Goal: Find specific page/section: Find specific page/section

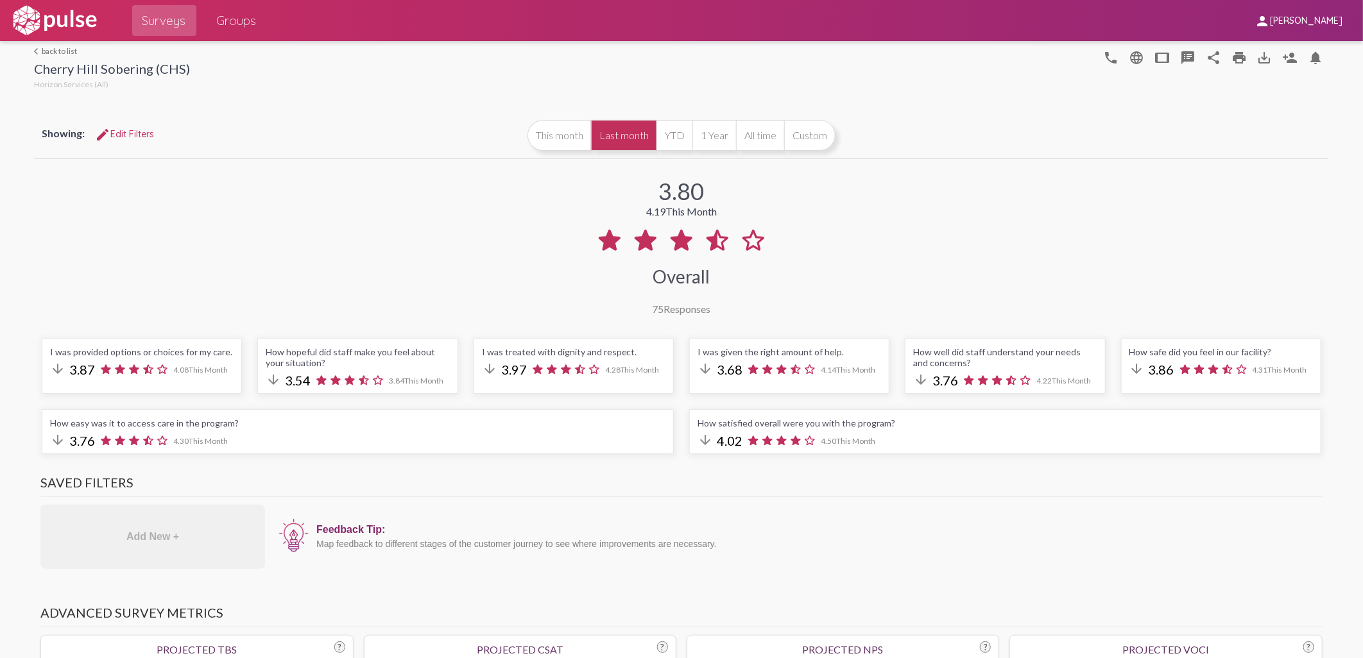
click at [40, 59] on div "arrow_back_ios back to list Cherry Hill Sobering (CHS) Horizon Services (All)" at bounding box center [112, 69] width 156 height 46
click at [42, 54] on link "arrow_back_ios back to list" at bounding box center [112, 51] width 156 height 10
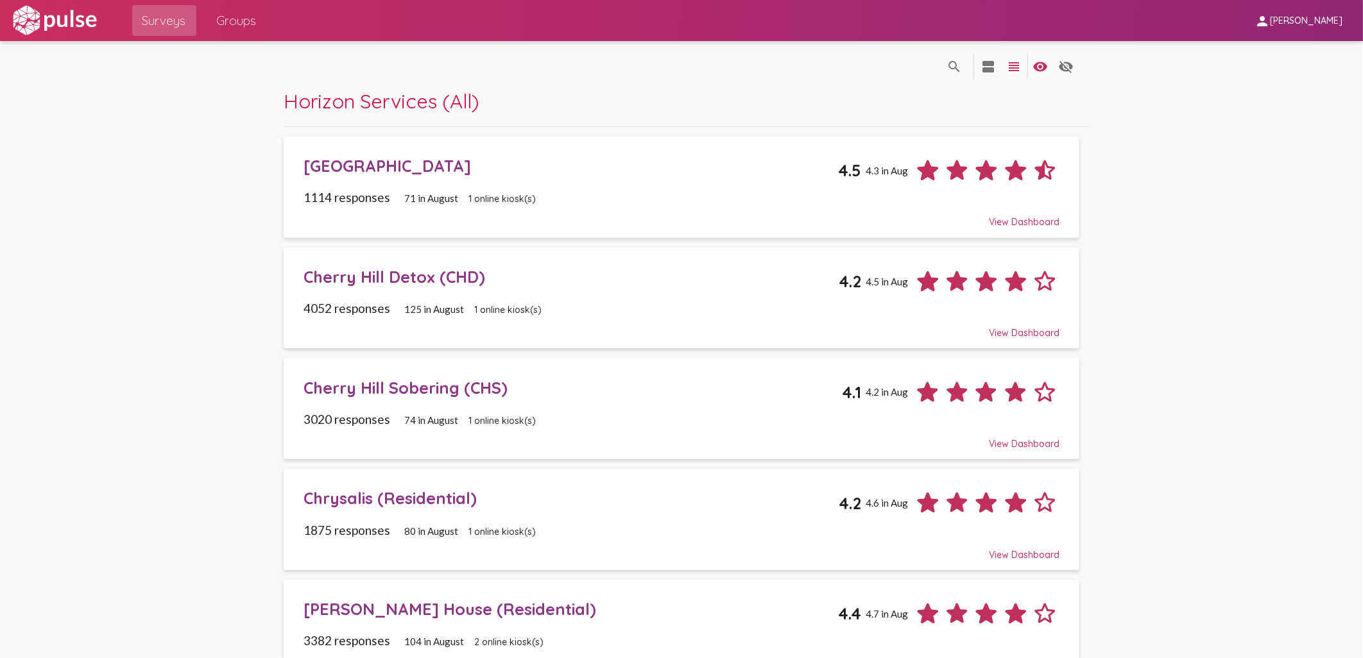
scroll to position [214, 0]
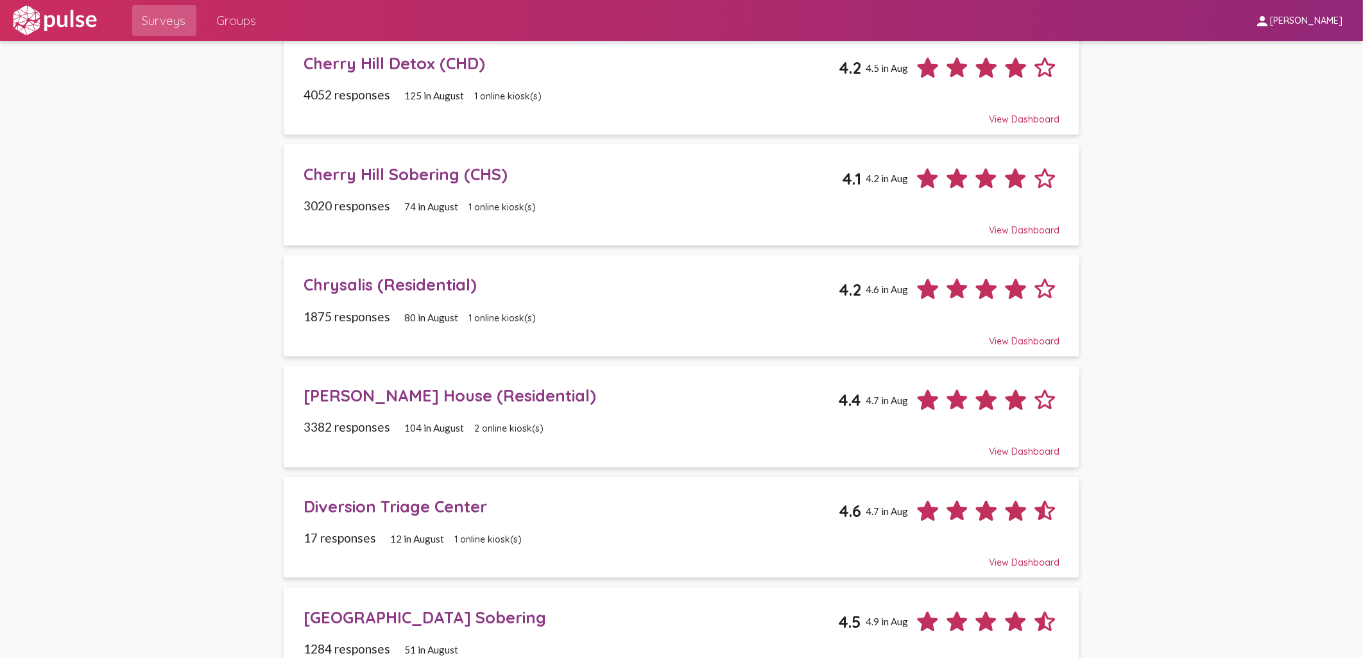
click at [366, 400] on div "[PERSON_NAME] House (Residential)" at bounding box center [571, 396] width 535 height 20
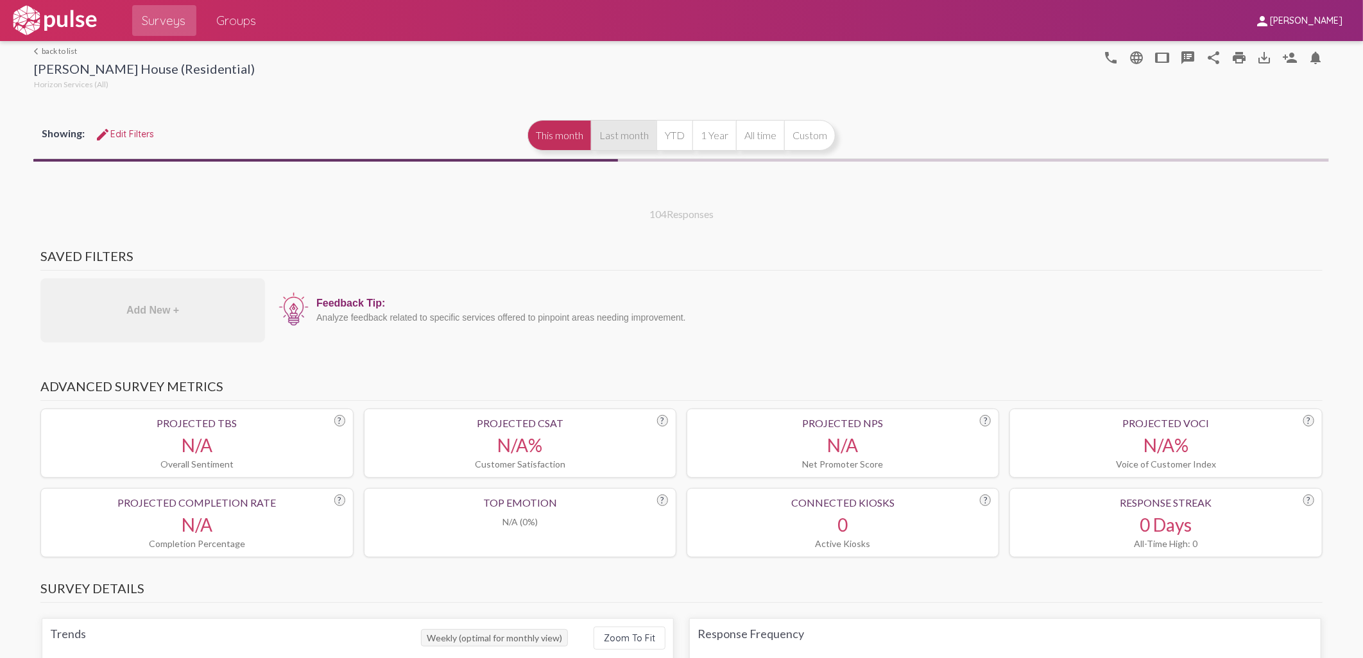
click at [621, 135] on button "Last month" at bounding box center [623, 135] width 65 height 31
